Goal: Information Seeking & Learning: Learn about a topic

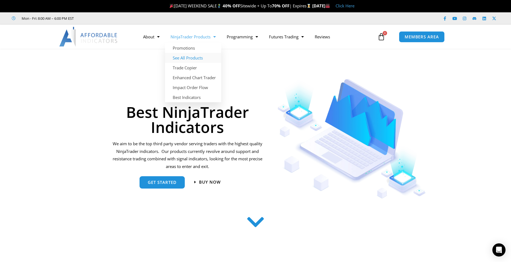
click at [192, 57] on link "See All Products" at bounding box center [193, 58] width 56 height 10
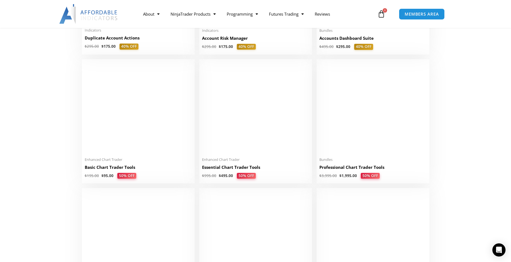
scroll to position [220, 0]
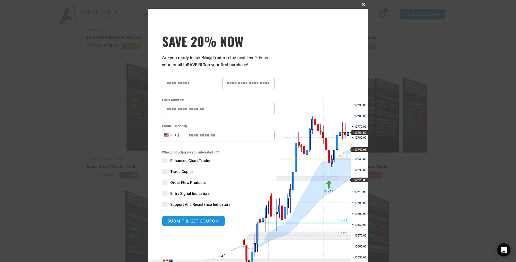
click at [360, 4] on span at bounding box center [363, 4] width 9 height 3
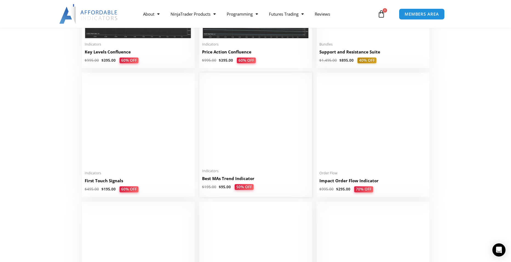
scroll to position [933, 0]
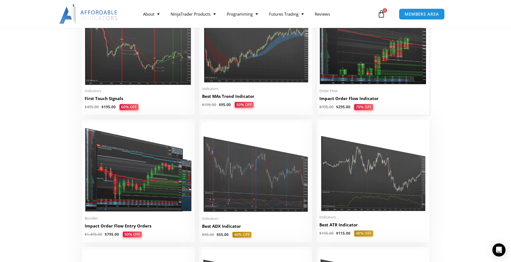
click at [362, 50] on img at bounding box center [373, 39] width 107 height 92
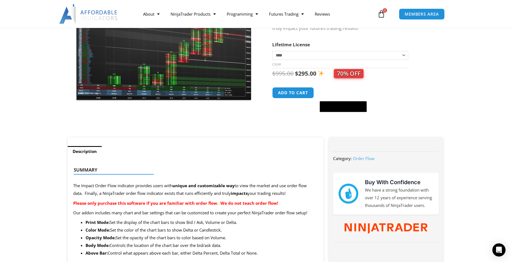
scroll to position [27, 0]
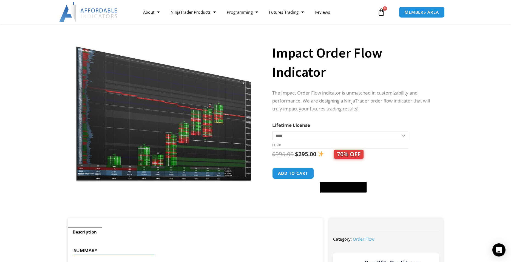
click at [152, 113] on img at bounding box center [164, 107] width 176 height 152
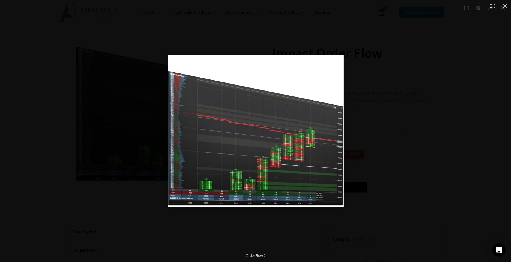
click at [222, 130] on img at bounding box center [256, 131] width 176 height 152
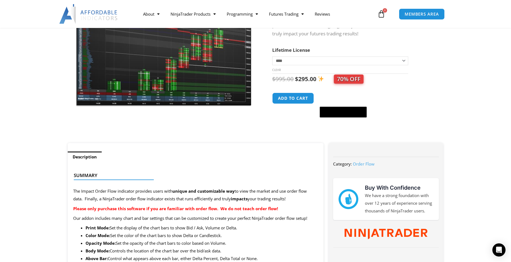
scroll to position [110, 0]
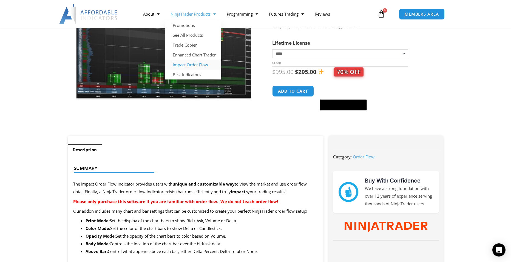
click at [194, 65] on link "Impact Order Flow" at bounding box center [193, 65] width 56 height 10
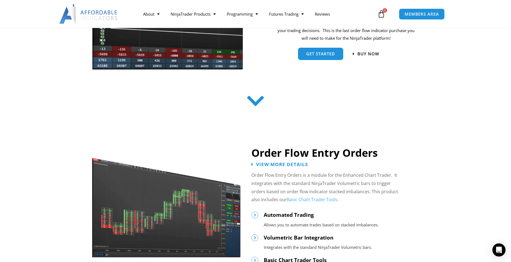
scroll to position [220, 0]
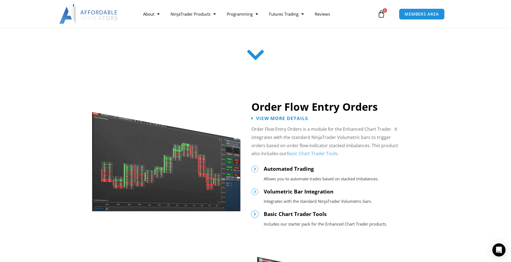
click at [254, 213] on icon at bounding box center [255, 214] width 4 height 4
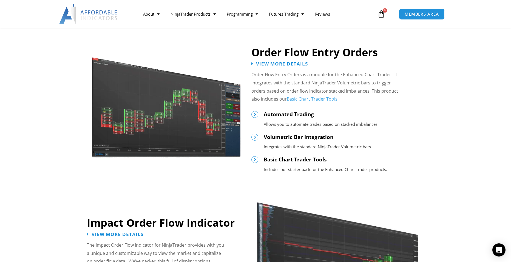
scroll to position [274, 0]
click at [256, 160] on icon at bounding box center [255, 160] width 4 height 4
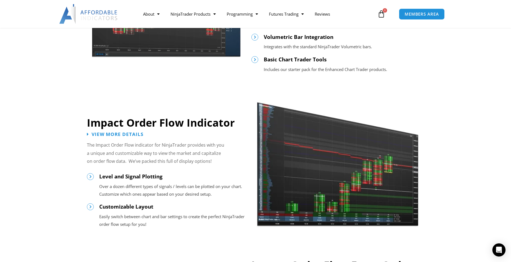
scroll to position [384, 0]
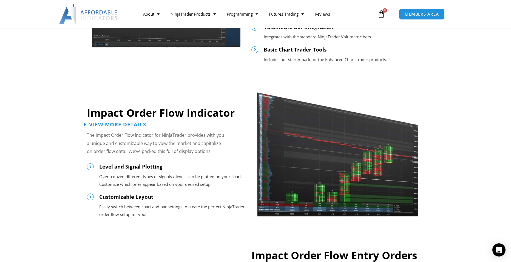
click at [131, 125] on span "View More Details" at bounding box center [117, 124] width 57 height 5
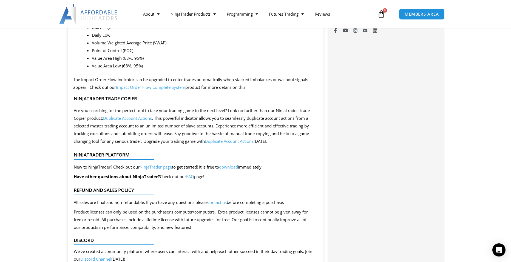
scroll to position [466, 0]
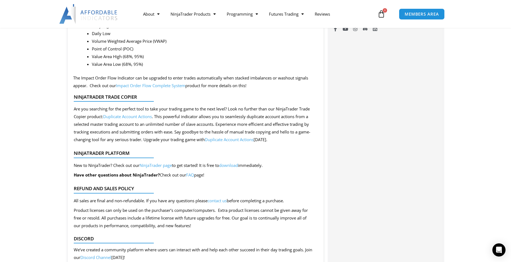
click at [134, 85] on link "Impact Order Flow Complete System" at bounding box center [150, 85] width 69 height 5
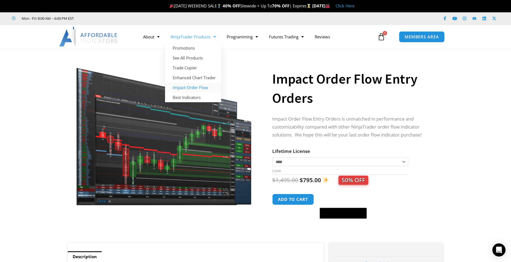
click at [192, 87] on link "Impact Order Flow" at bounding box center [193, 88] width 56 height 10
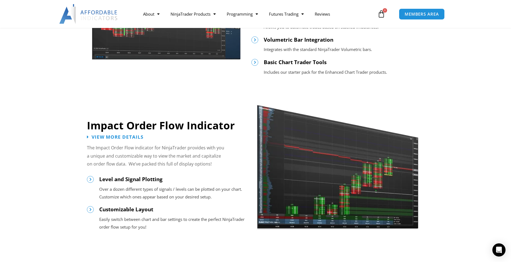
scroll to position [384, 0]
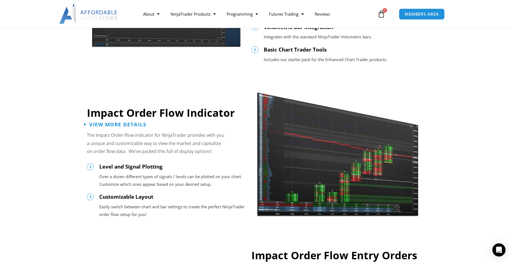
click at [116, 123] on span "View More Details" at bounding box center [117, 124] width 57 height 5
